Goal: Transaction & Acquisition: Purchase product/service

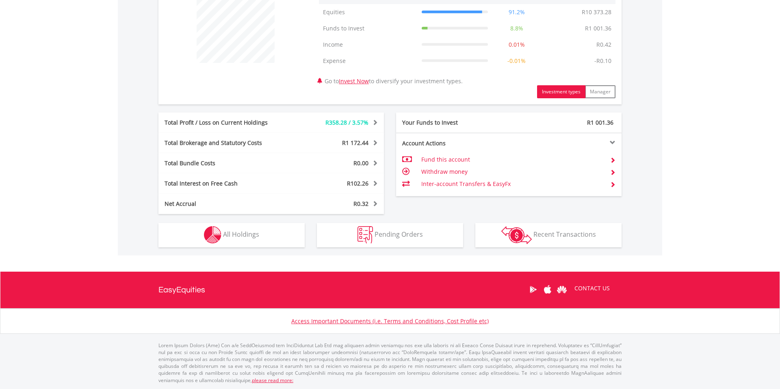
scroll to position [78, 154]
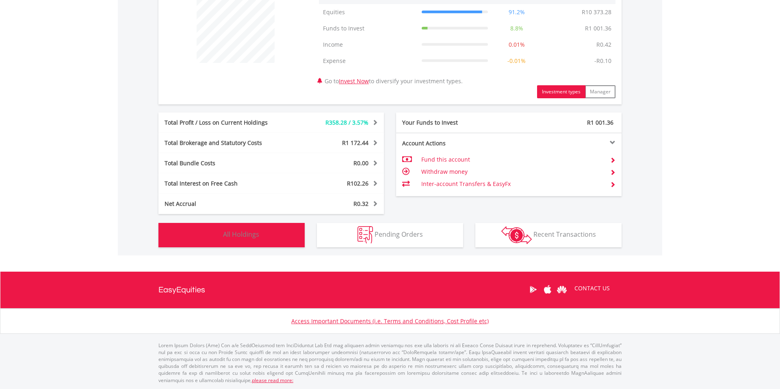
click at [254, 239] on button "Holdings All Holdings" at bounding box center [232, 235] width 146 height 24
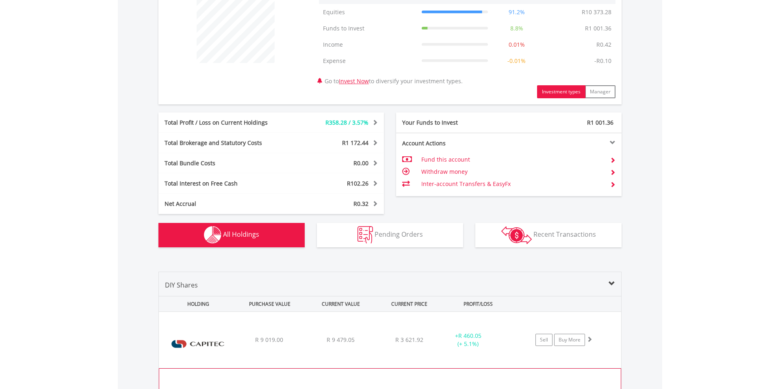
scroll to position [488, 0]
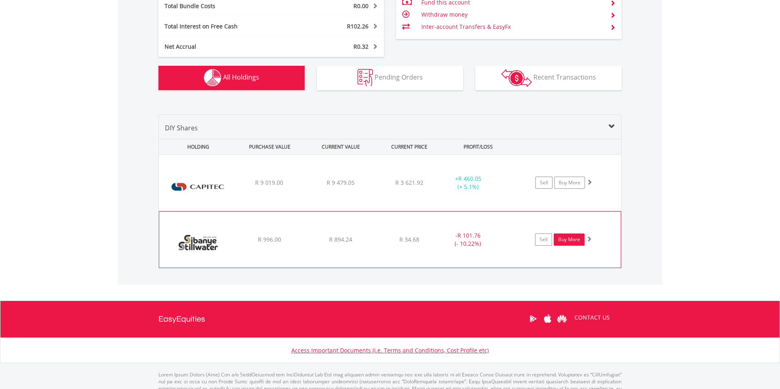
click at [573, 239] on link "Buy More" at bounding box center [569, 240] width 31 height 12
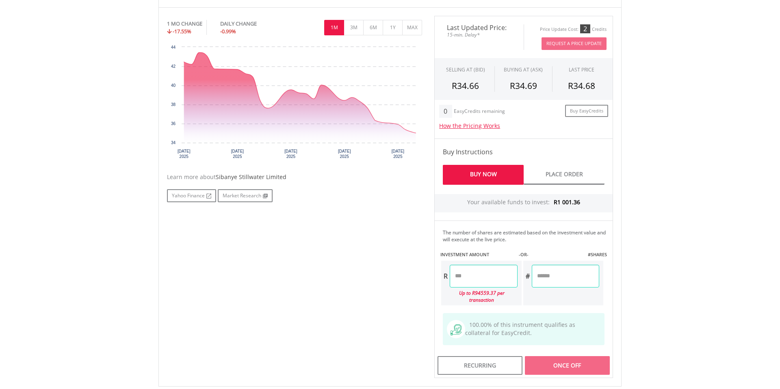
scroll to position [289, 0]
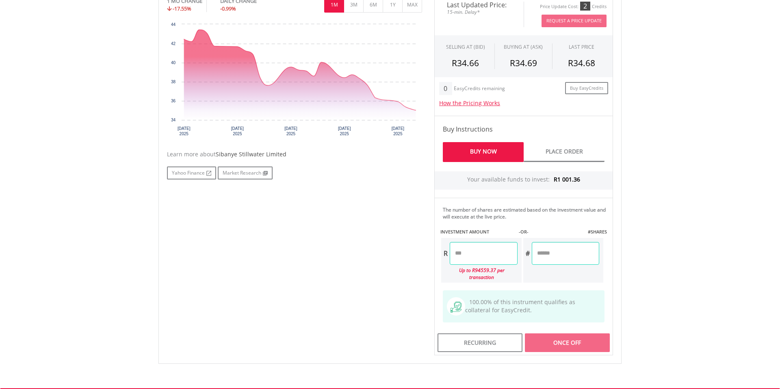
click at [478, 257] on input "number" at bounding box center [483, 253] width 67 height 23
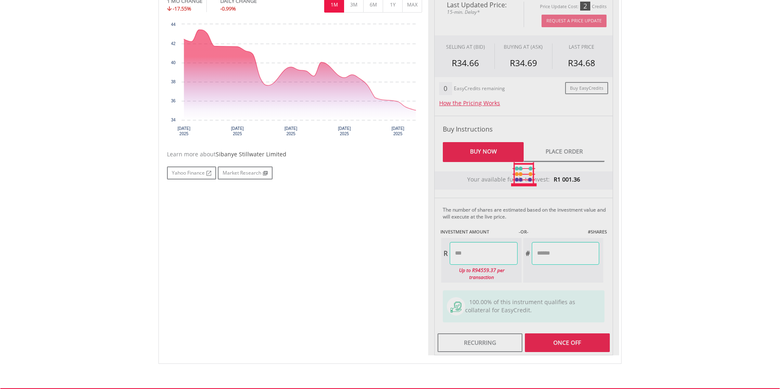
click at [578, 335] on div "Last Updated Price: 15-min. Delay* Price Update Cost: 2 Credits Request A Price…" at bounding box center [523, 174] width 191 height 363
type input "******"
type input "*******"
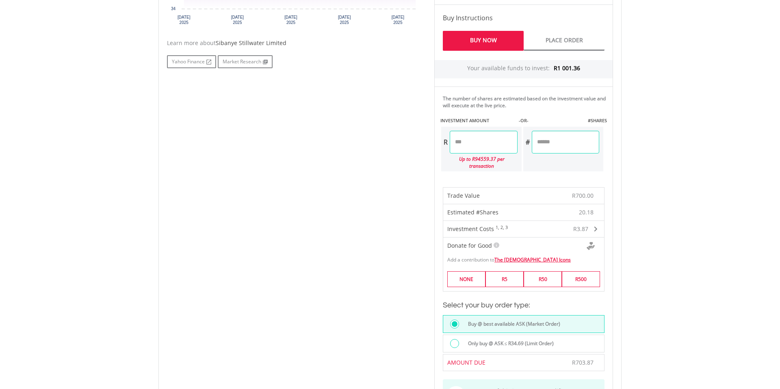
scroll to position [622, 0]
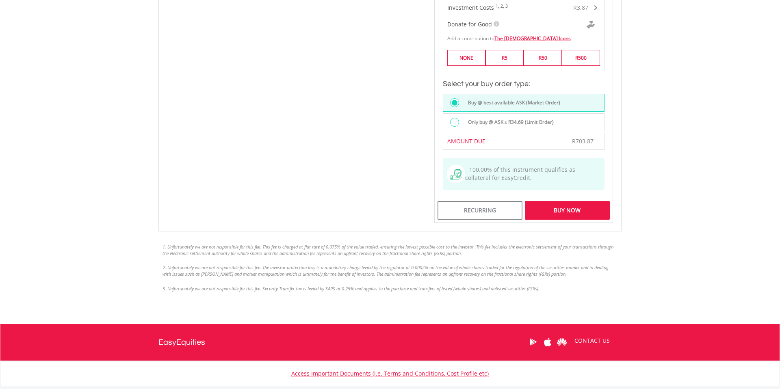
click at [583, 211] on div "Buy Now" at bounding box center [567, 210] width 85 height 19
